Goal: Find specific page/section: Find specific page/section

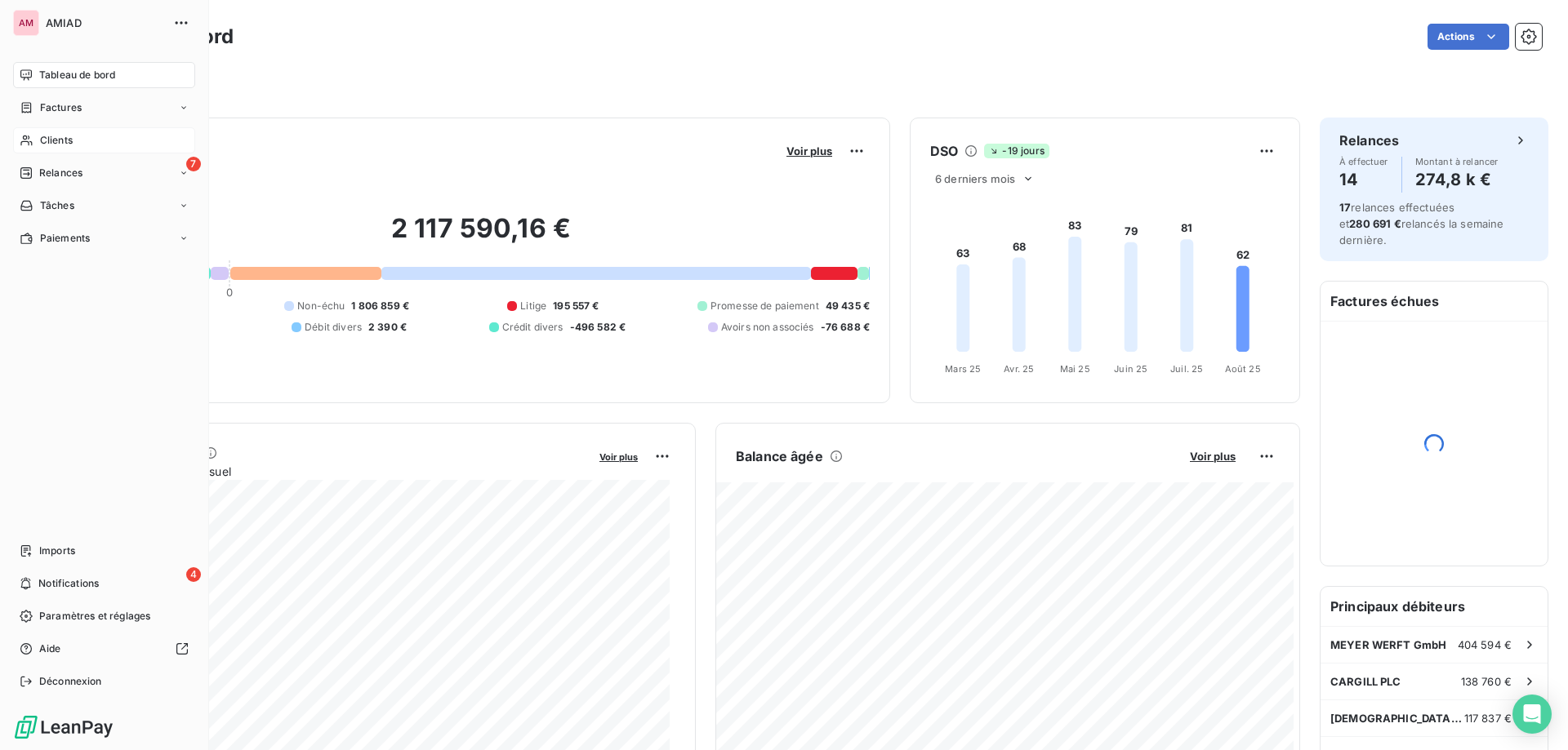
click at [18, 137] on div "Clients" at bounding box center [104, 140] width 182 height 26
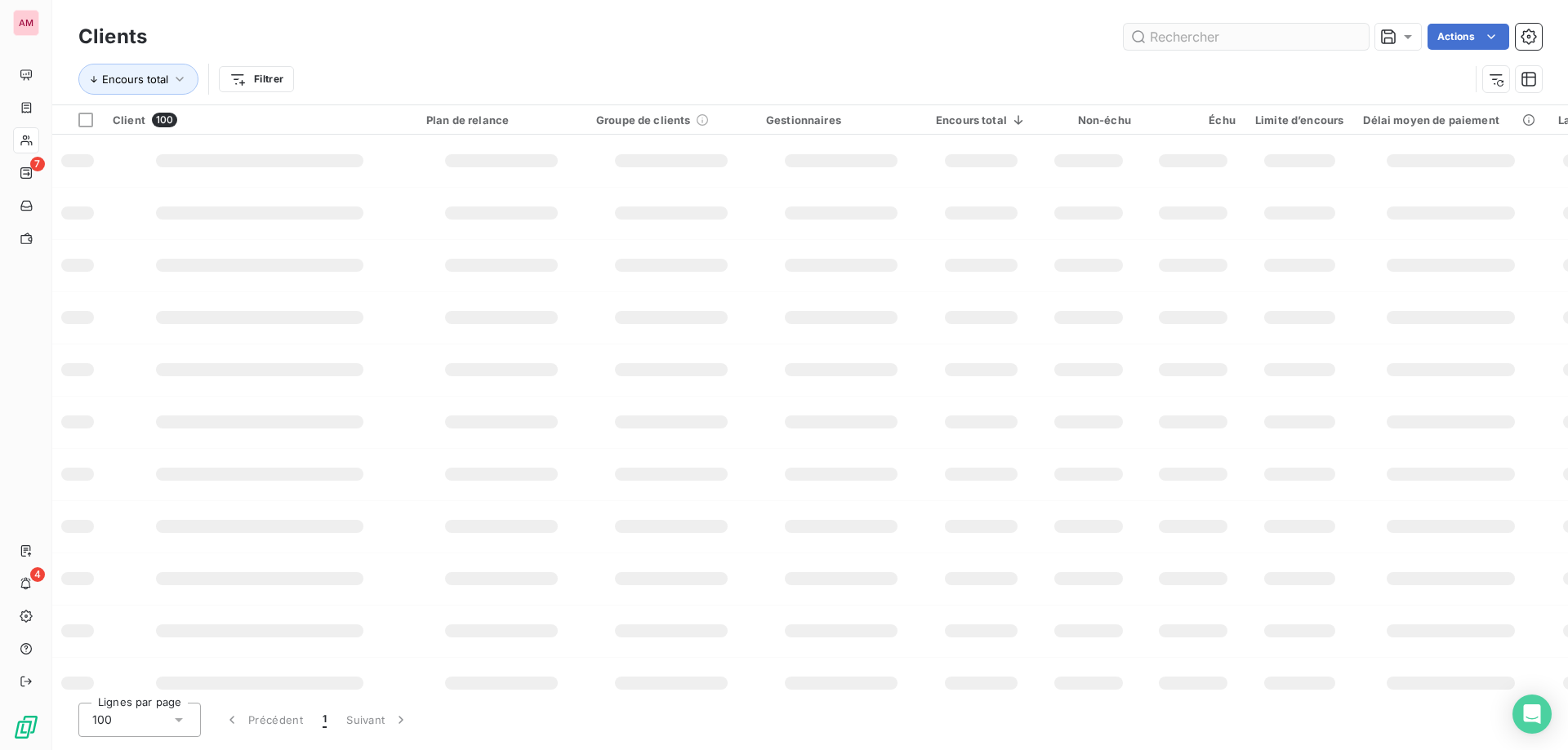
click at [1191, 39] on input "text" at bounding box center [1247, 36] width 245 height 26
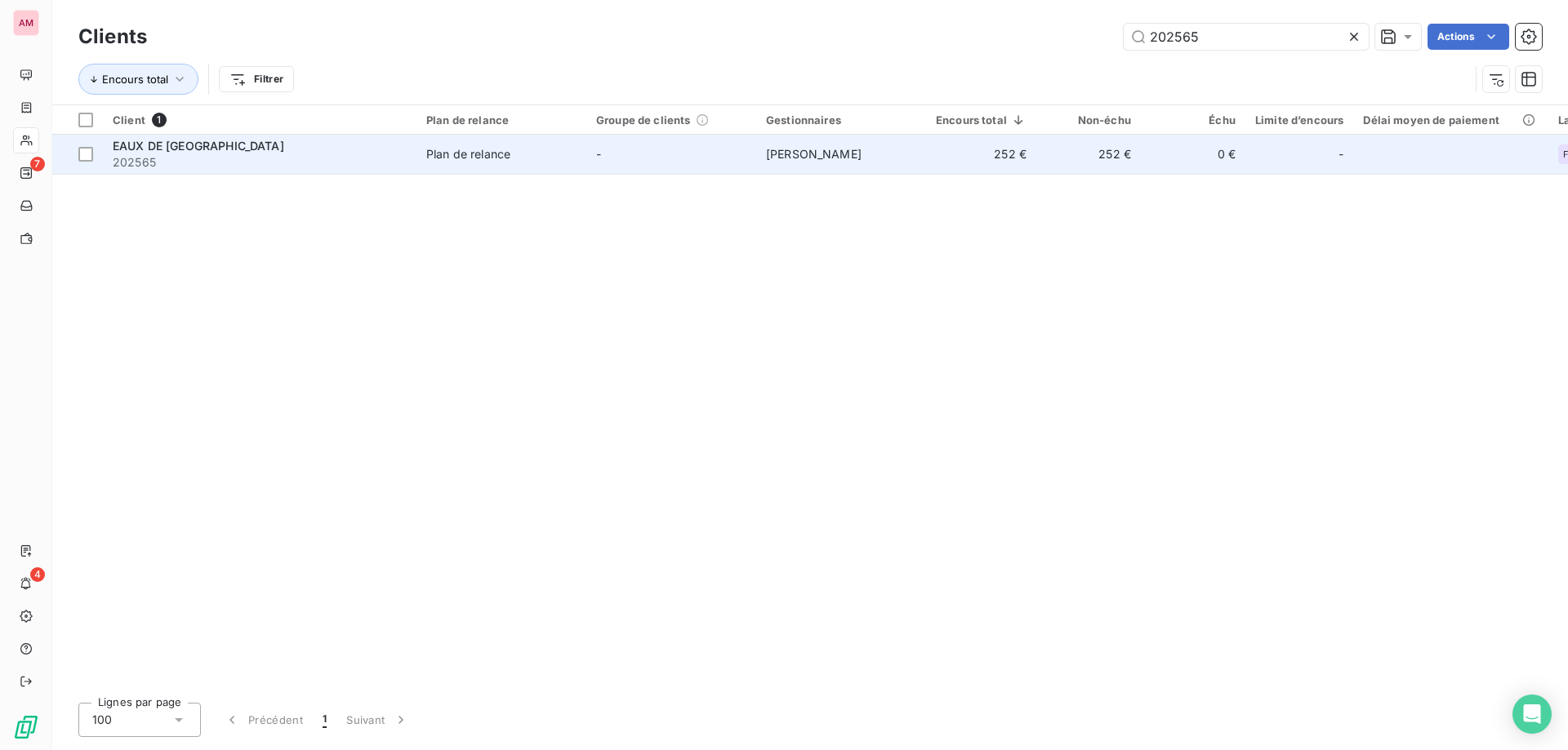
type input "202565"
click at [379, 166] on span "202565" at bounding box center [259, 162] width 294 height 16
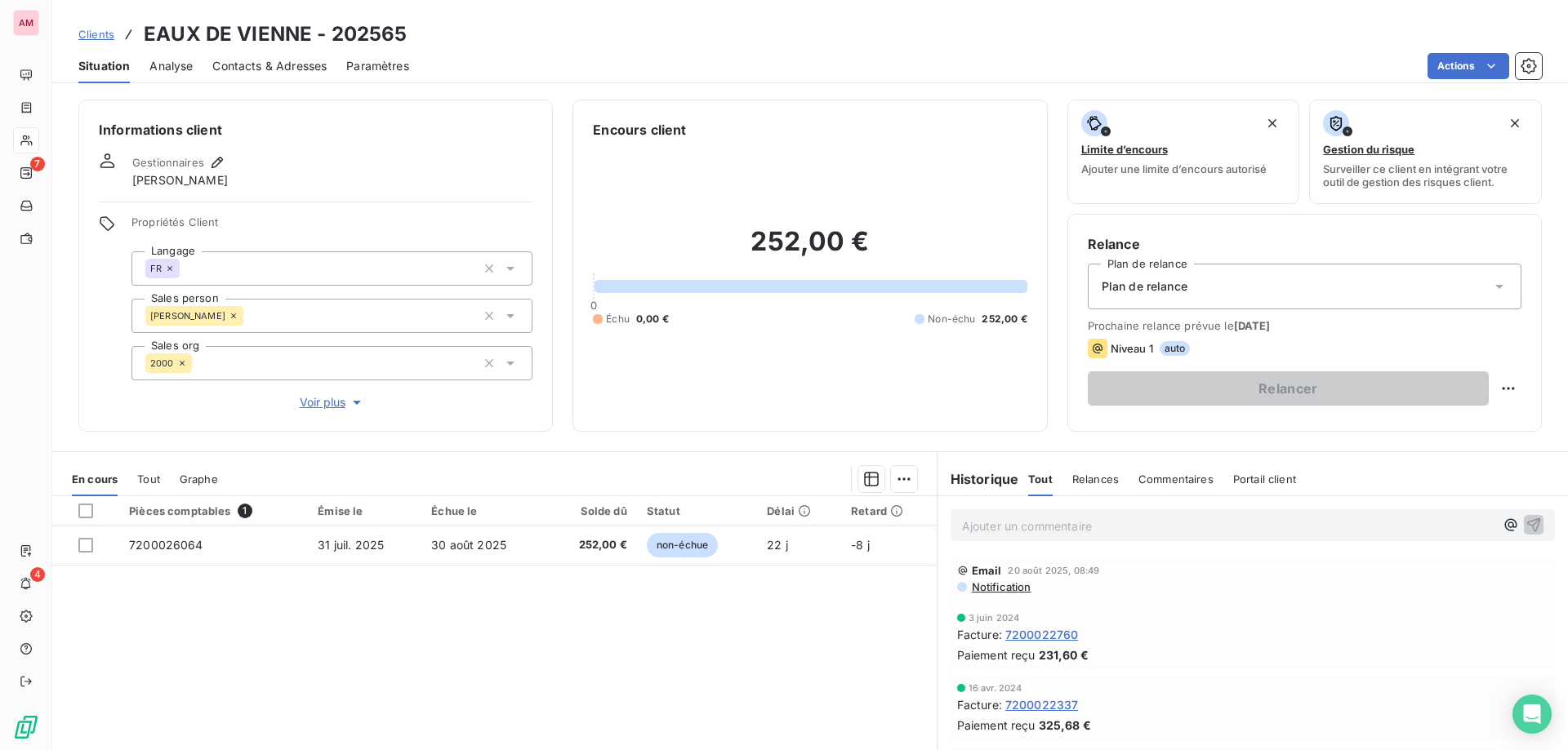
click at [248, 62] on span "Contacts & Adresses" at bounding box center [269, 65] width 114 height 16
